Goal: Obtain resource: Obtain resource

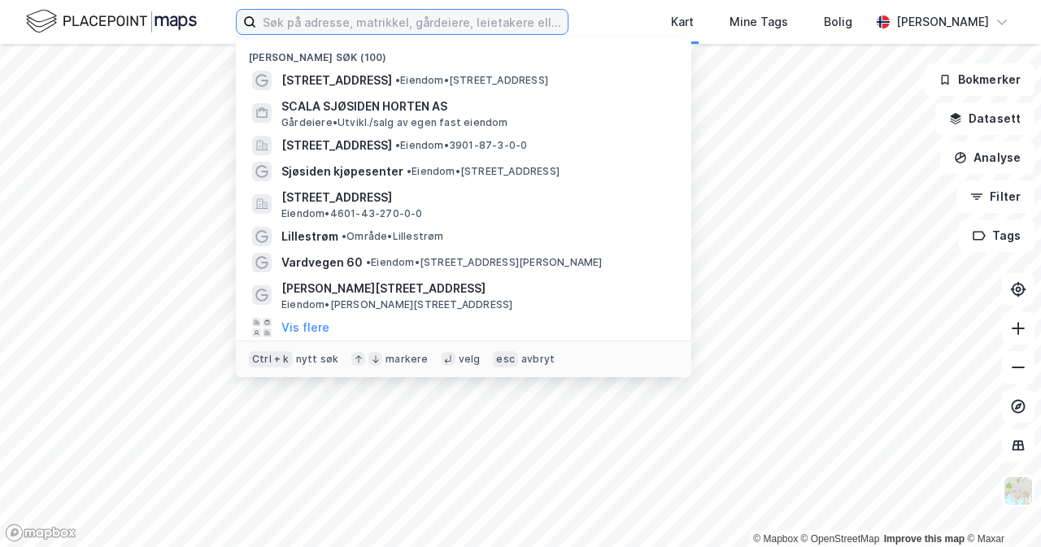
click at [346, 13] on input at bounding box center [411, 22] width 311 height 24
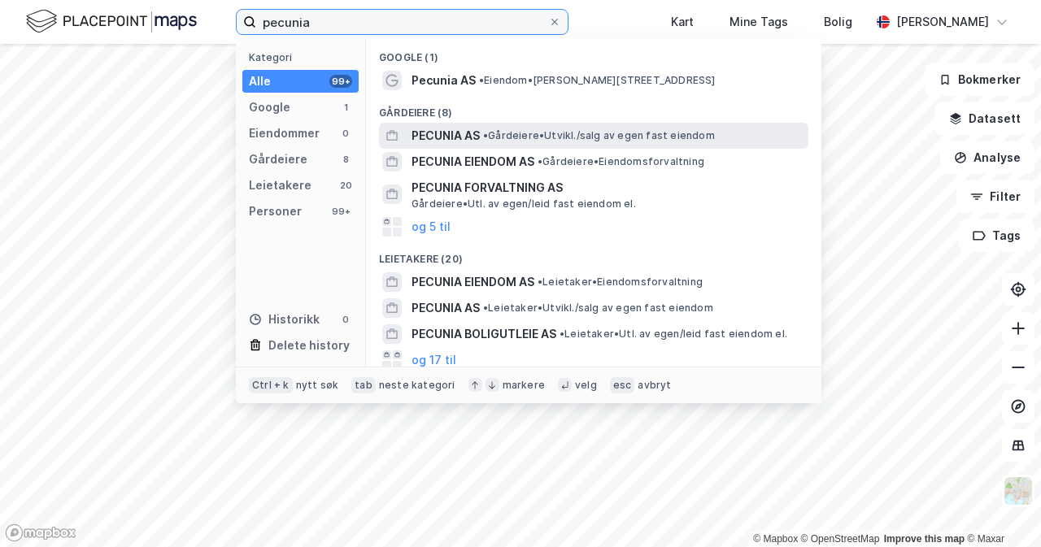
type input "pecunia"
click at [579, 143] on div "PECUNIA AS • Gårdeiere • [GEOGRAPHIC_DATA]/salg av egen fast eiendom" at bounding box center [608, 136] width 394 height 20
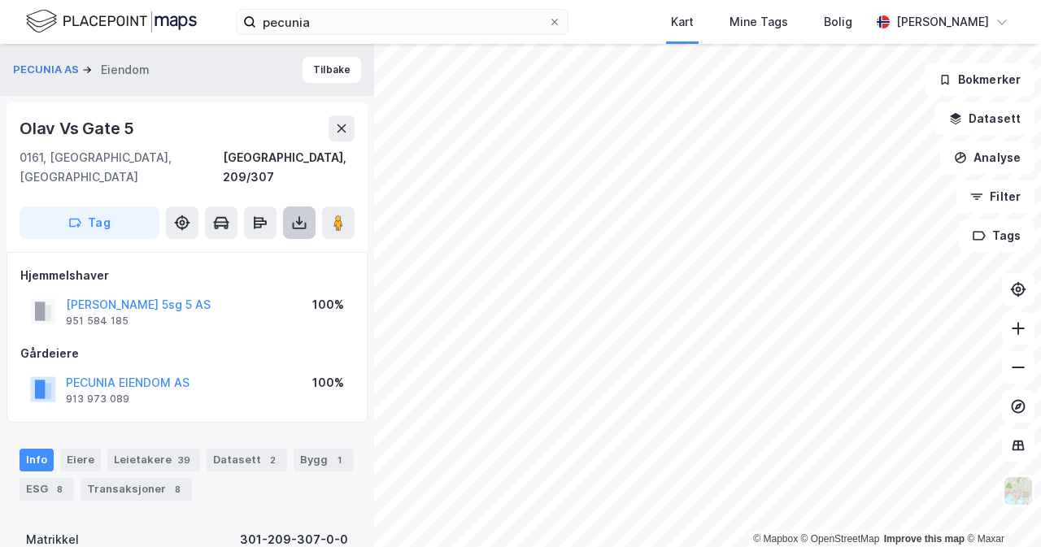
click at [296, 215] on icon at bounding box center [299, 223] width 16 height 16
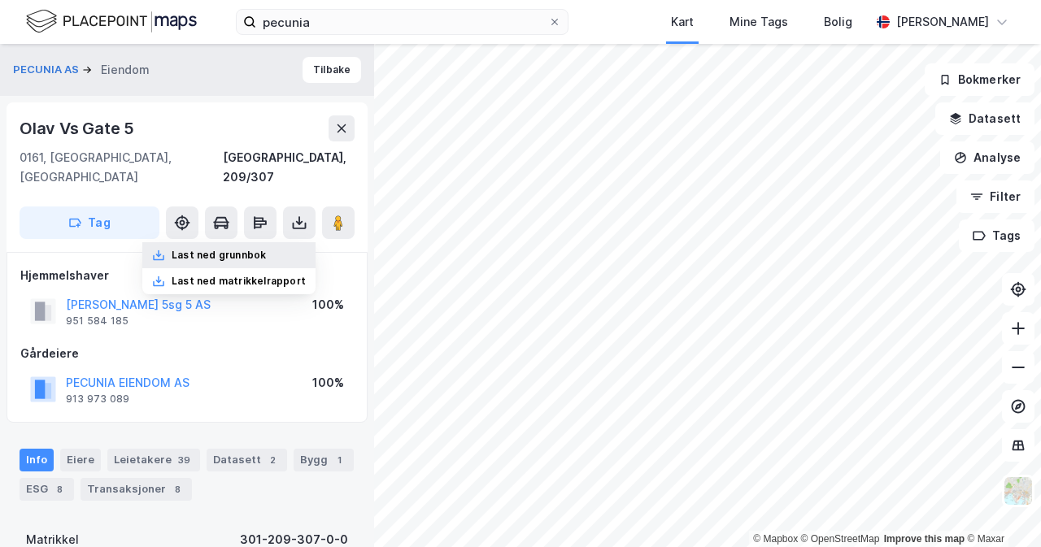
click at [286, 242] on div "Last ned grunnbok" at bounding box center [228, 255] width 173 height 26
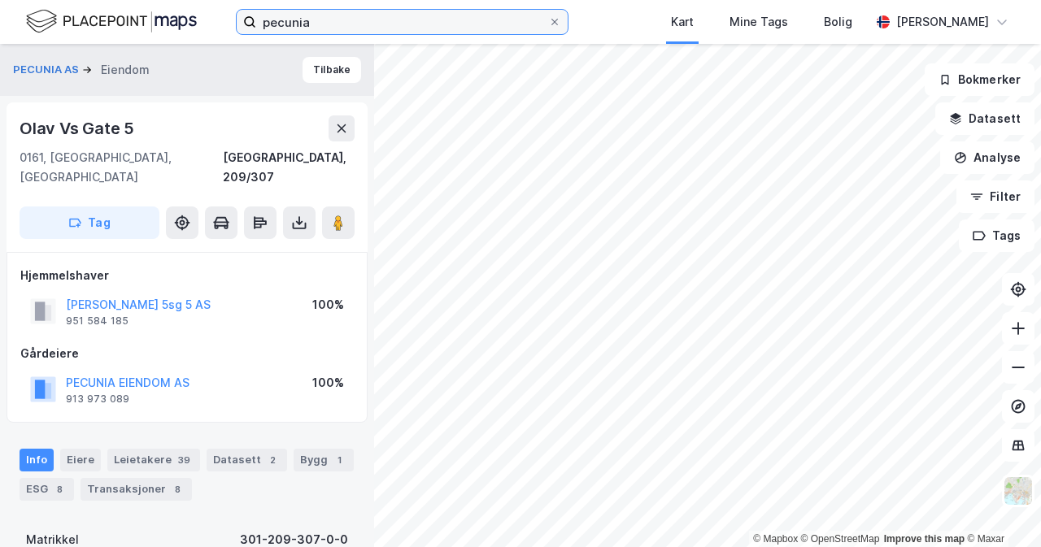
click at [341, 24] on input "pecunia" at bounding box center [402, 22] width 292 height 24
click at [831, 546] on html "pecunia Kart Mine Tags [PERSON_NAME] [PERSON_NAME] © Mapbox © OpenStreetMap Imp…" at bounding box center [520, 273] width 1041 height 547
click at [468, 33] on input "pecunia" at bounding box center [402, 22] width 292 height 24
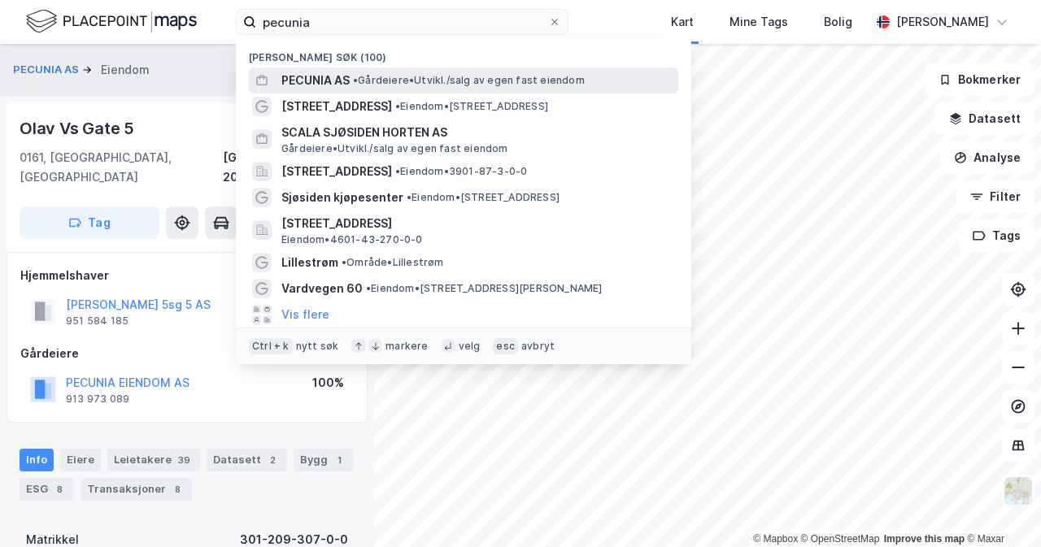
click at [490, 79] on span "• Gårdeiere • [GEOGRAPHIC_DATA]/salg av egen fast eiendom" at bounding box center [469, 80] width 232 height 13
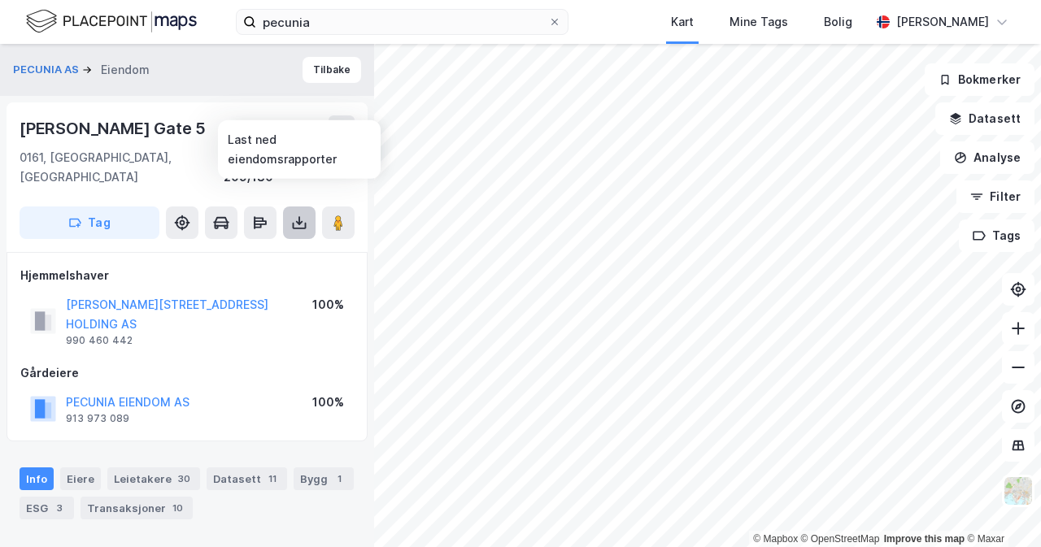
click at [298, 216] on icon at bounding box center [299, 220] width 2 height 9
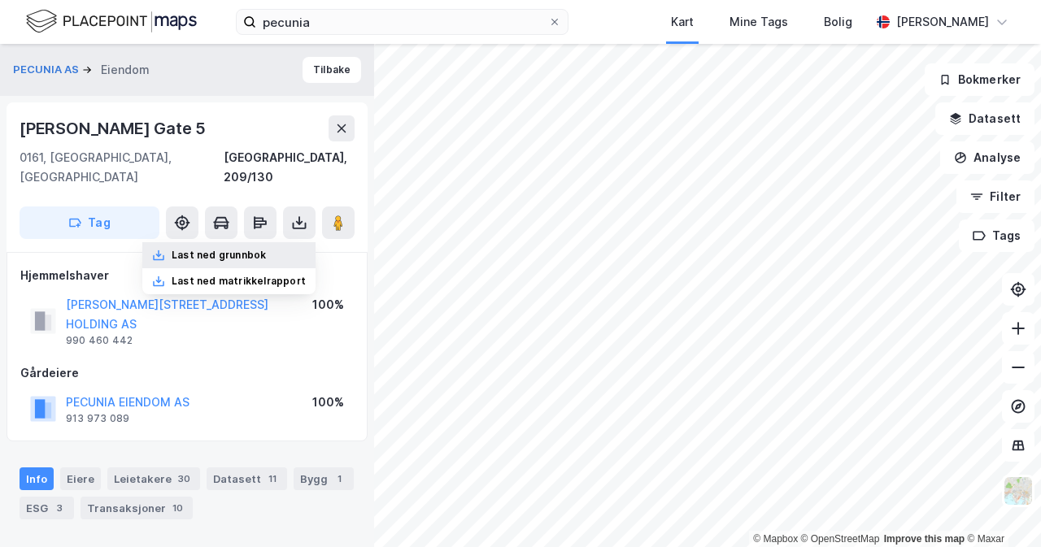
click at [275, 242] on div "Last ned grunnbok" at bounding box center [228, 255] width 173 height 26
